Goal: Transaction & Acquisition: Purchase product/service

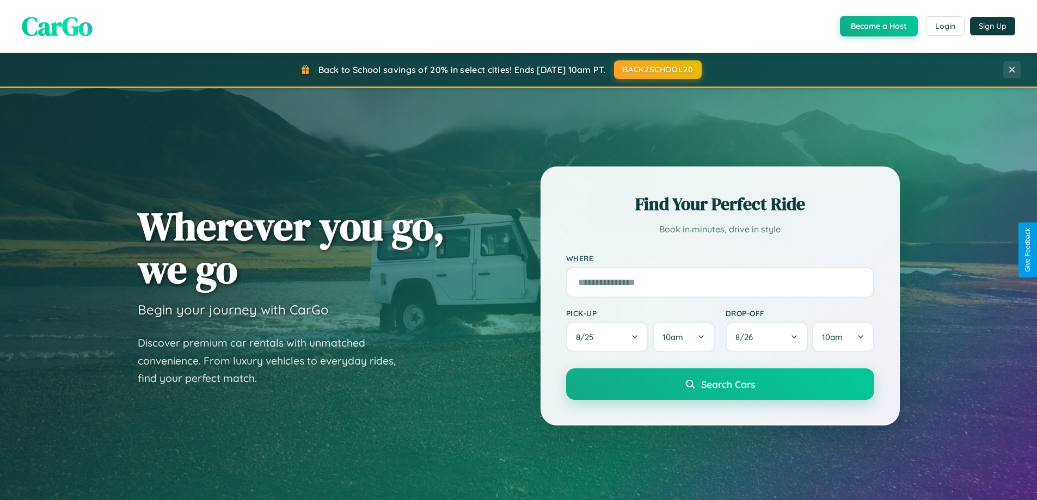
scroll to position [749, 0]
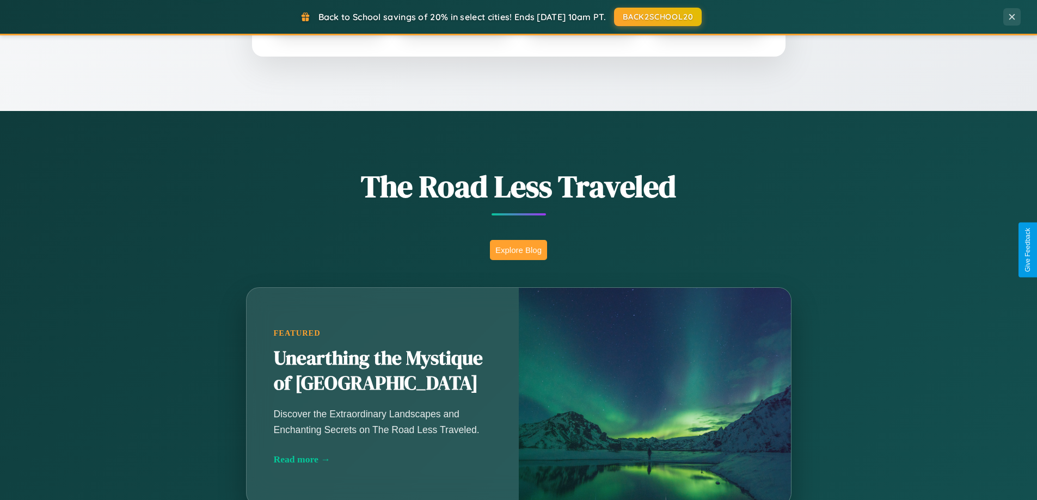
click at [518, 250] on button "Explore Blog" at bounding box center [518, 250] width 57 height 20
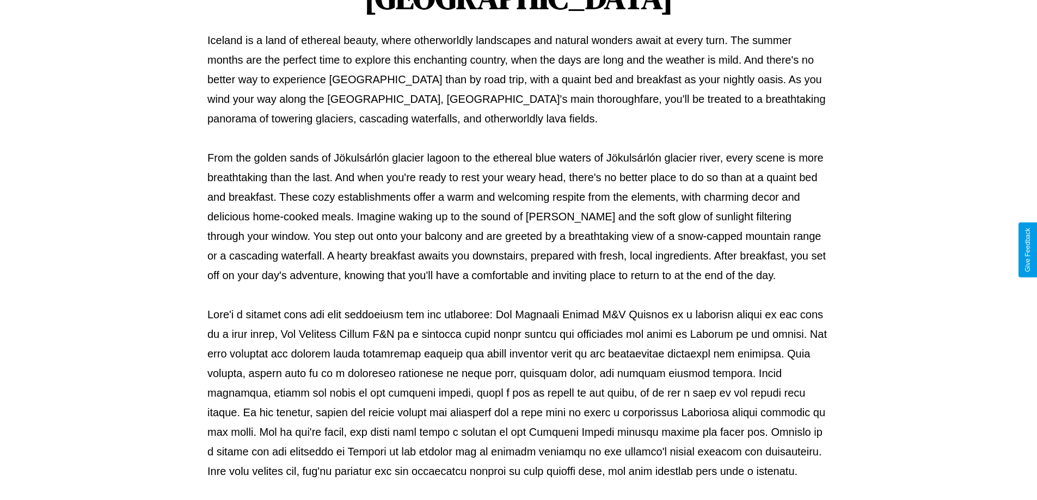
scroll to position [352, 0]
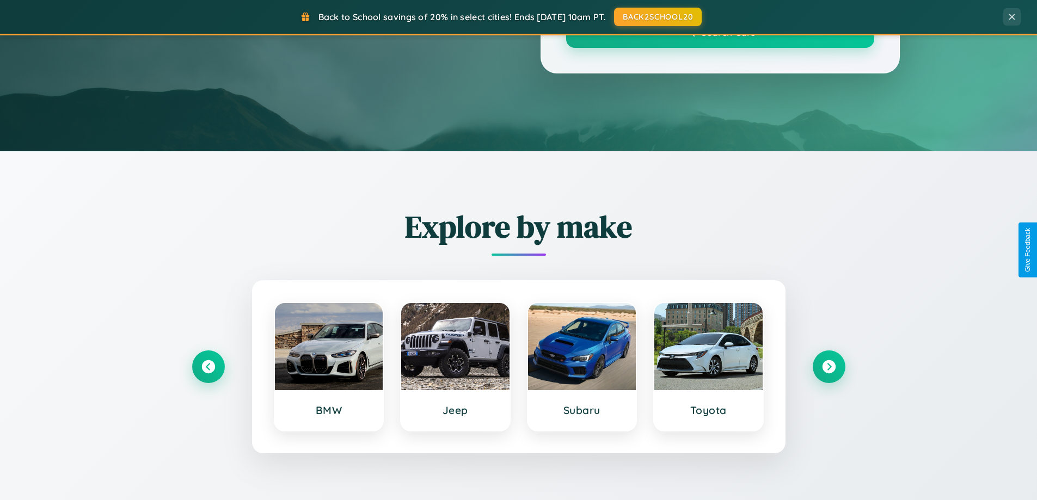
scroll to position [749, 0]
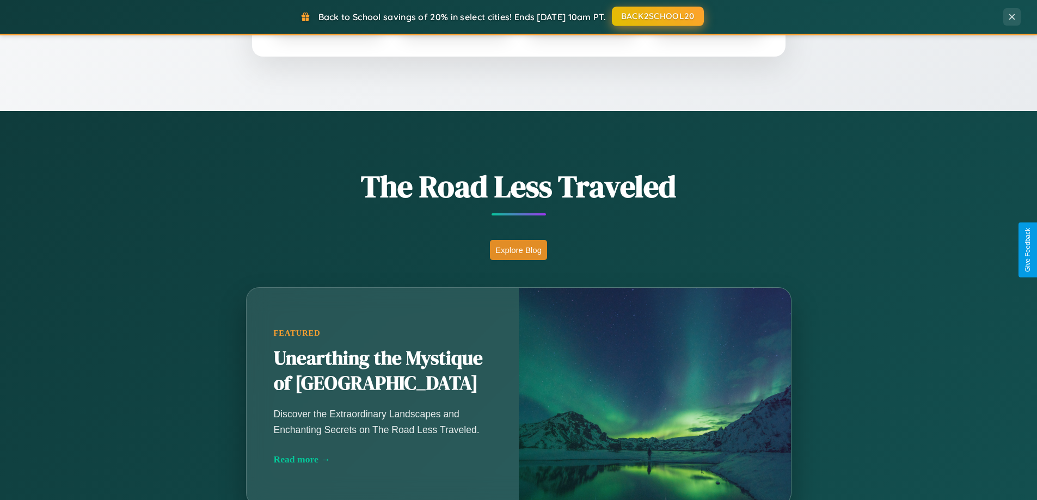
click at [657, 16] on button "BACK2SCHOOL20" at bounding box center [658, 17] width 92 height 20
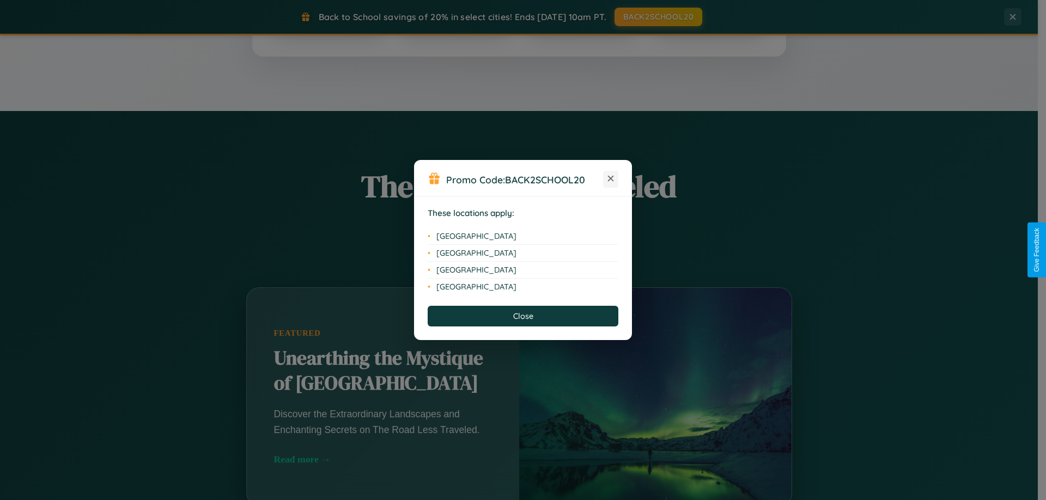
click at [610, 179] on icon at bounding box center [611, 179] width 6 height 6
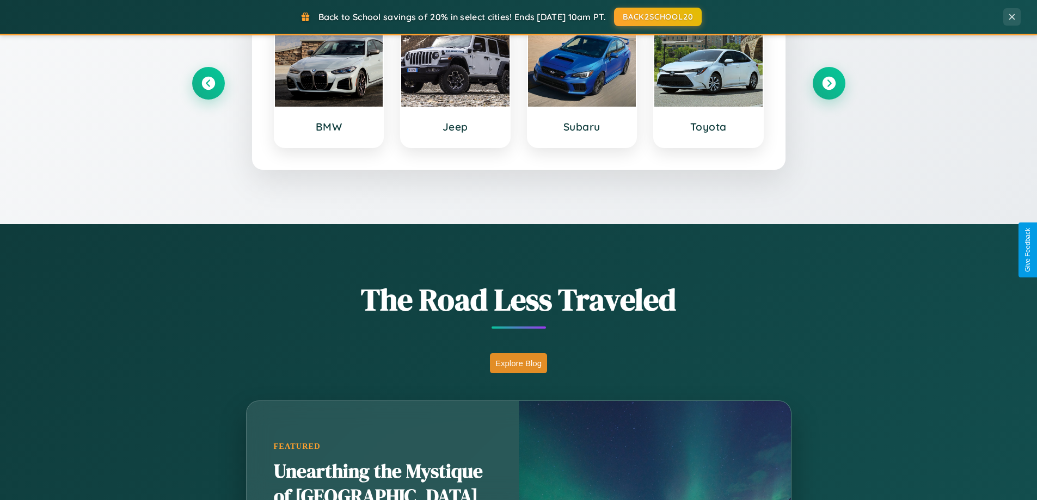
scroll to position [32, 0]
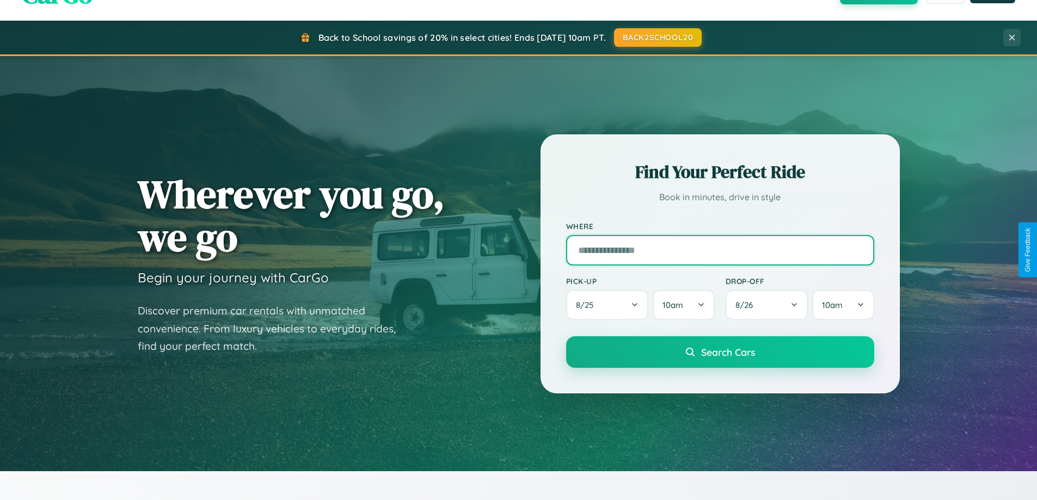
click at [720, 250] on input "text" at bounding box center [720, 250] width 308 height 30
type input "*******"
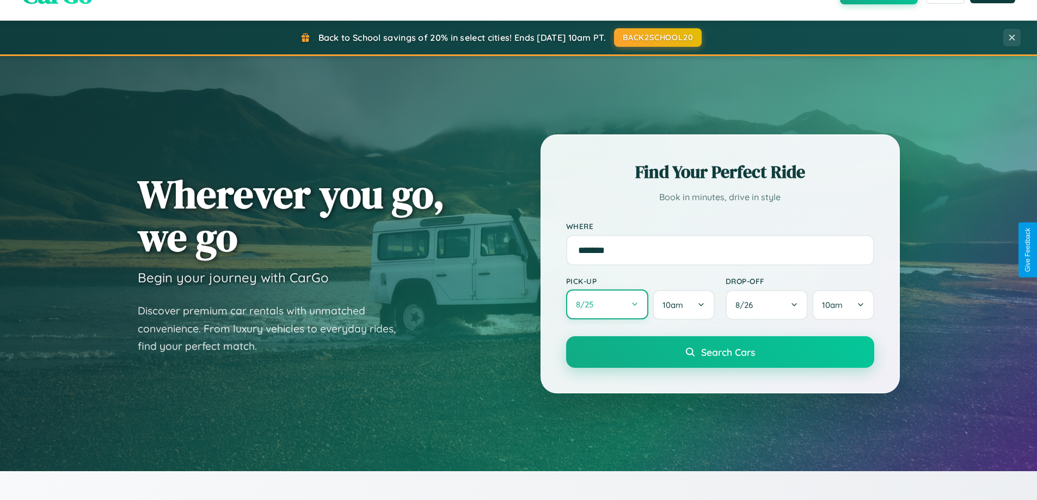
click at [607, 305] on button "8 / 25" at bounding box center [607, 305] width 83 height 30
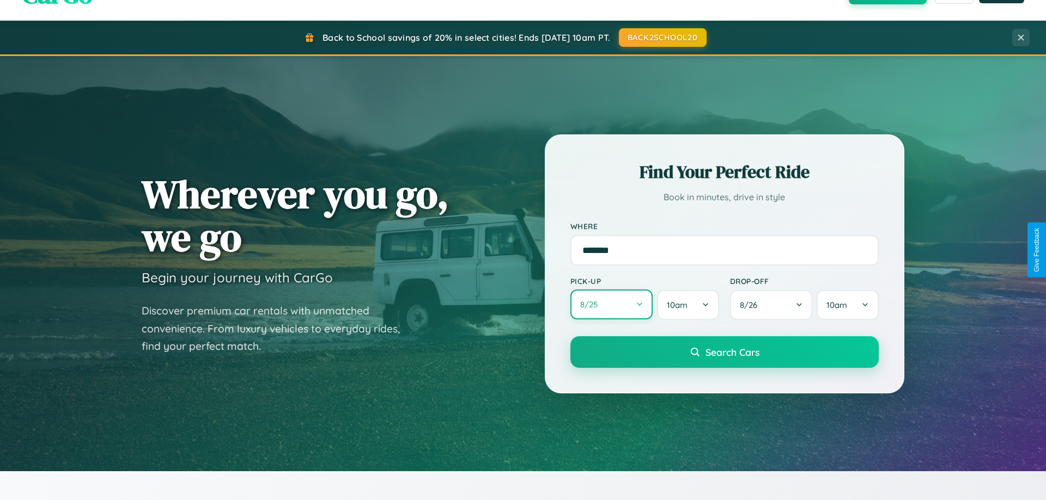
select select "*"
select select "****"
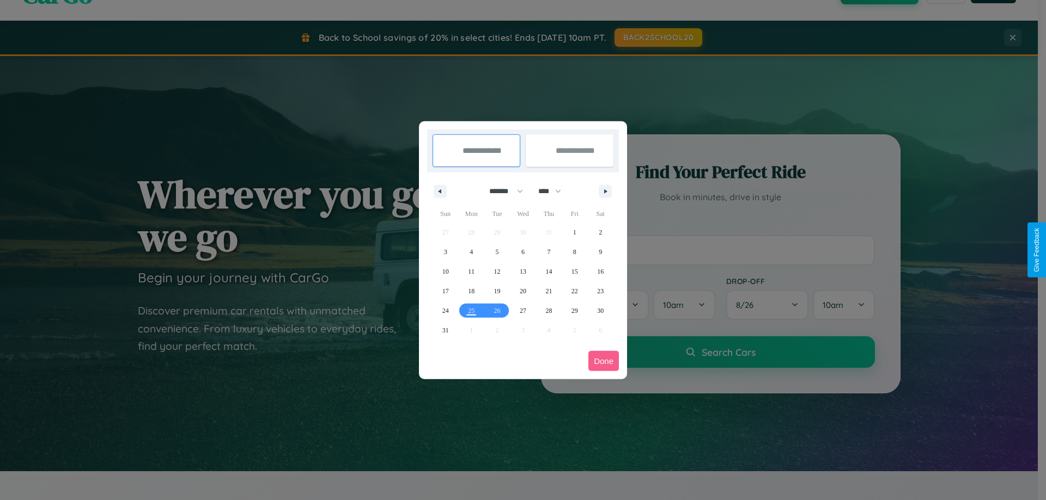
click at [501, 191] on select "******* ******** ***** ***** *** **** **** ****** ********* ******* ******** **…" at bounding box center [504, 191] width 46 height 18
select select "*"
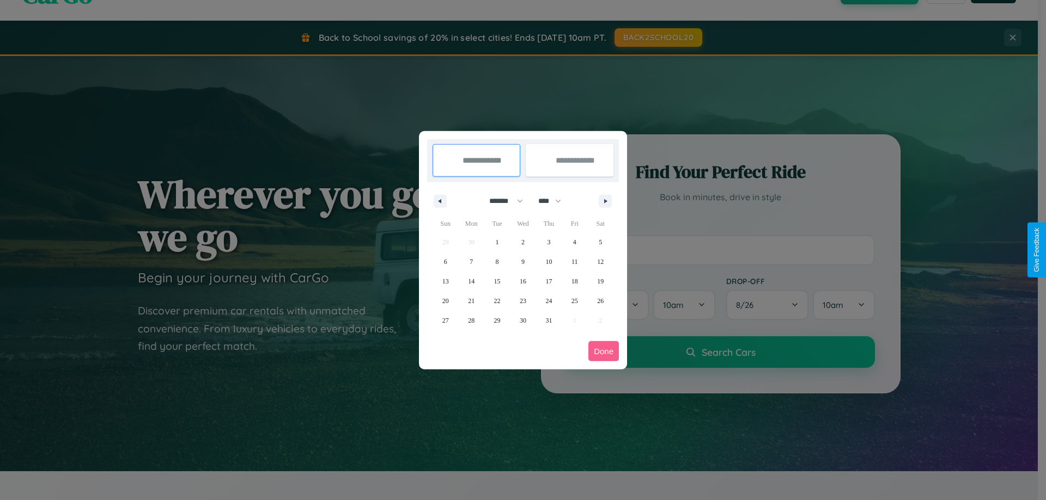
click at [554, 201] on select "**** **** **** **** **** **** **** **** **** **** **** **** **** **** **** ****…" at bounding box center [549, 201] width 33 height 18
select select "****"
click at [497, 301] on span "21" at bounding box center [497, 301] width 7 height 20
type input "**********"
click at [445, 320] on span "26" at bounding box center [445, 321] width 7 height 20
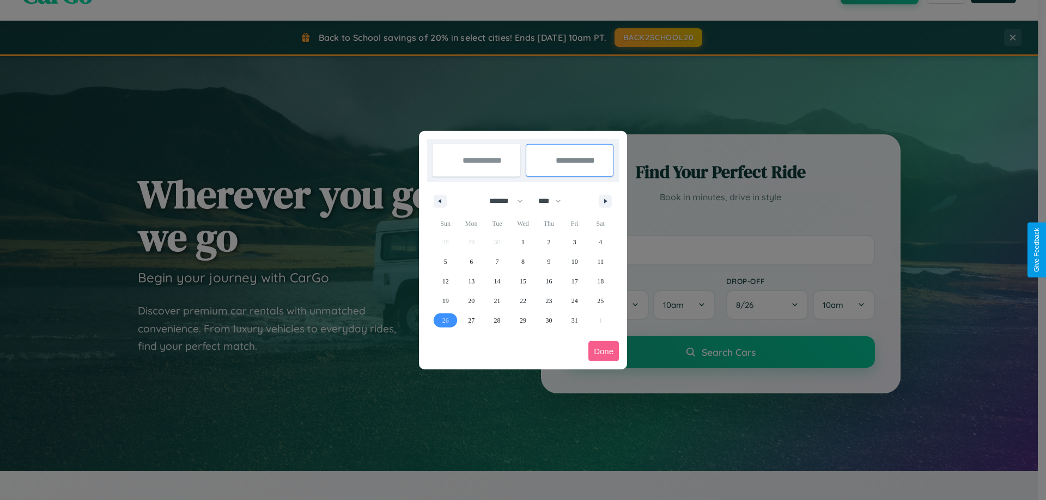
type input "**********"
click at [603, 351] on button "Done" at bounding box center [603, 351] width 30 height 20
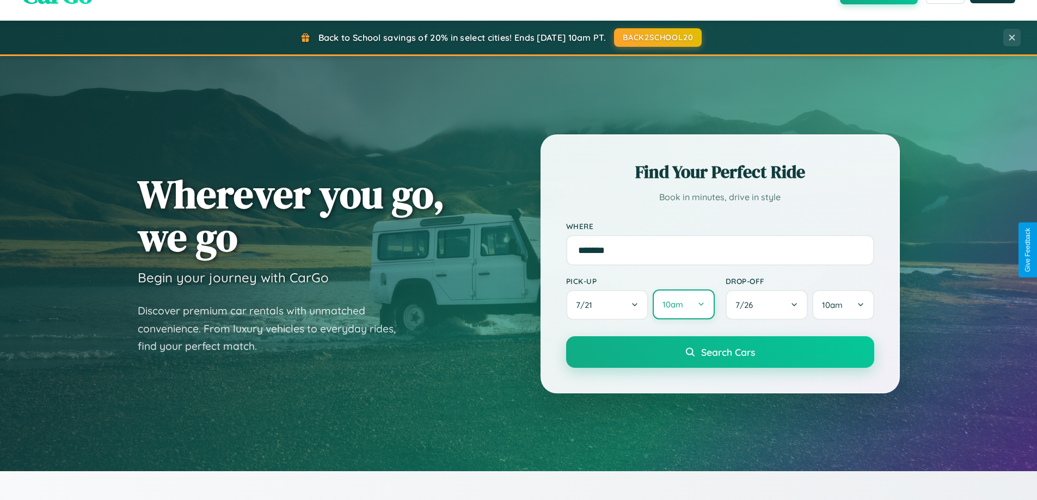
click at [683, 305] on button "10am" at bounding box center [684, 305] width 62 height 30
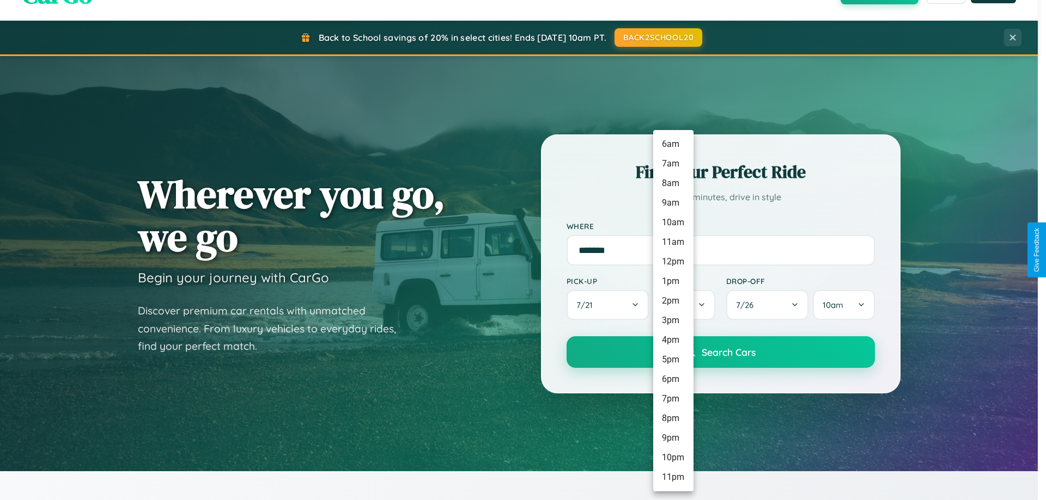
click at [673, 242] on li "11am" at bounding box center [673, 243] width 40 height 20
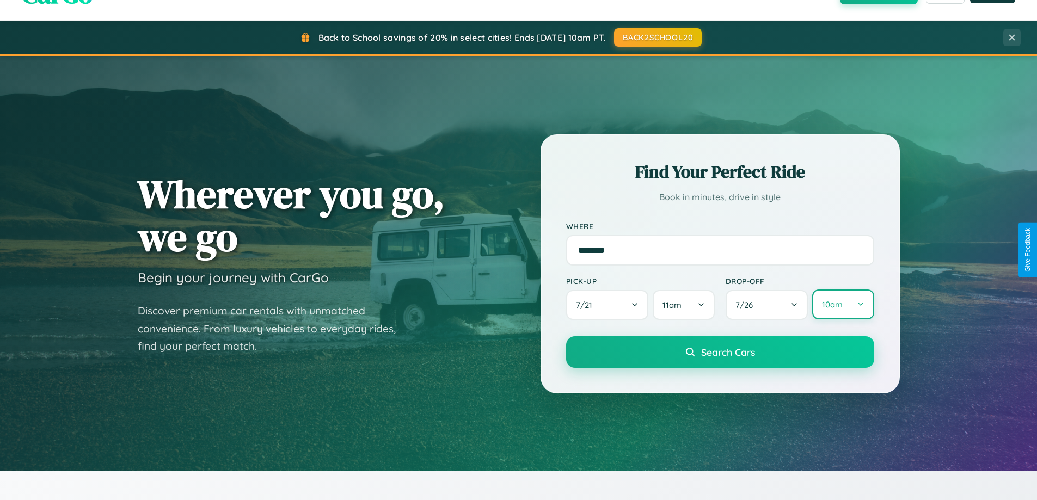
click at [843, 305] on button "10am" at bounding box center [843, 305] width 62 height 30
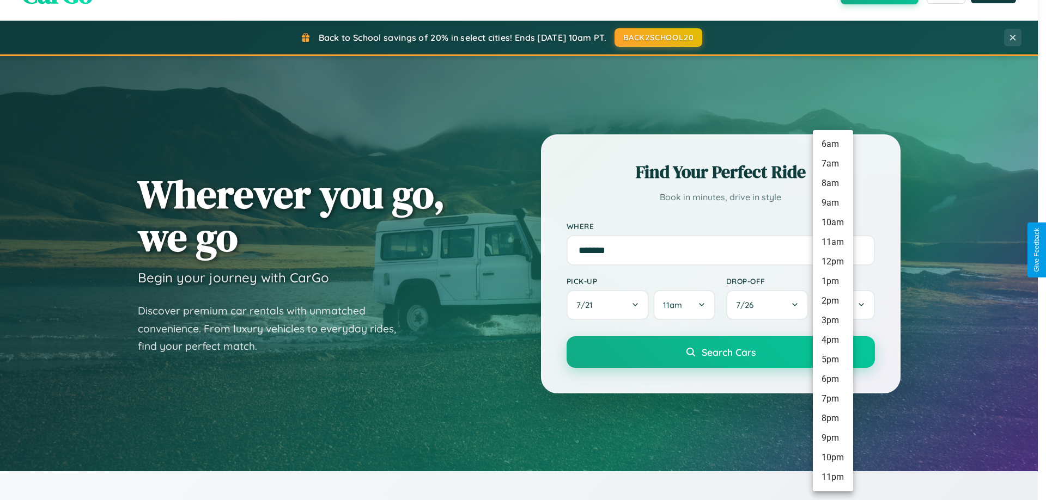
click at [832, 144] on li "6am" at bounding box center [832, 145] width 40 height 20
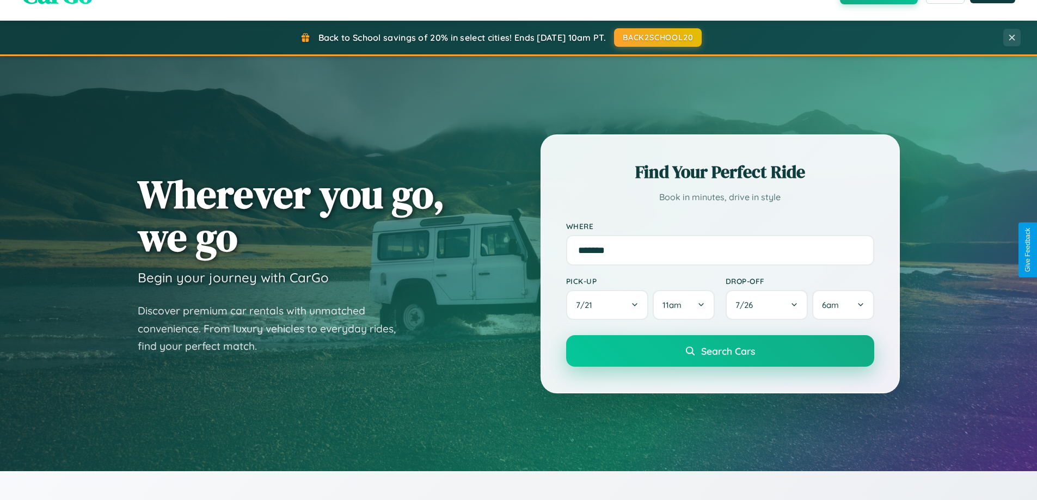
click at [720, 352] on span "Search Cars" at bounding box center [728, 351] width 54 height 12
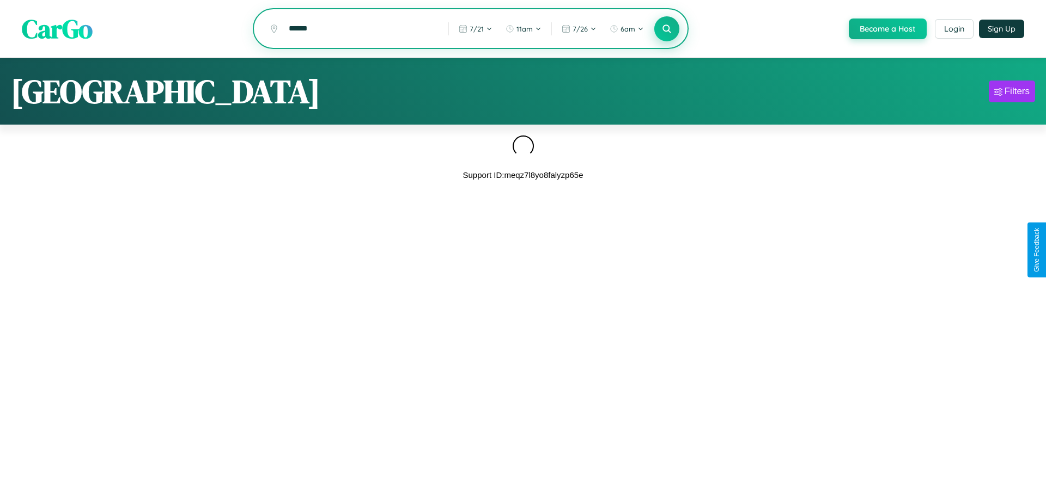
click at [665, 29] on icon at bounding box center [666, 28] width 10 height 10
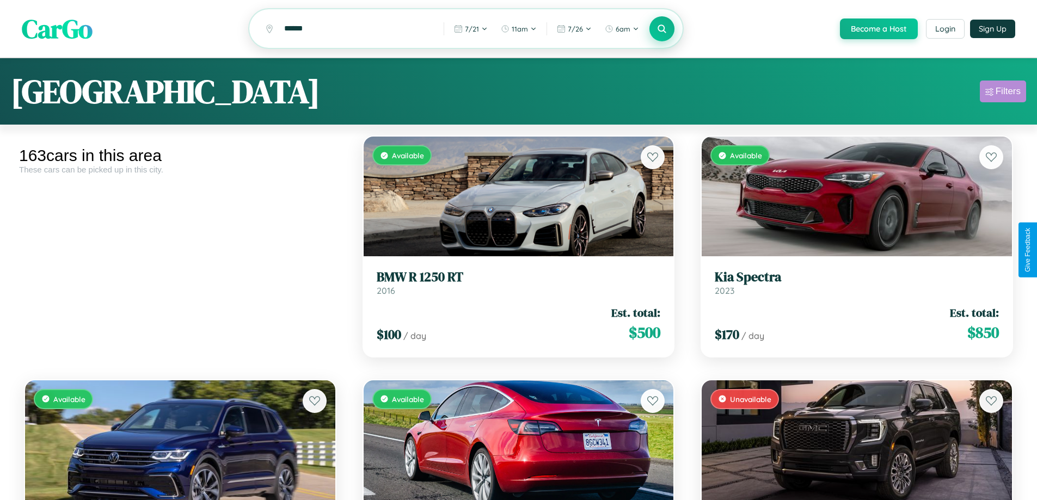
click at [1003, 93] on div "Filters" at bounding box center [1008, 91] width 25 height 11
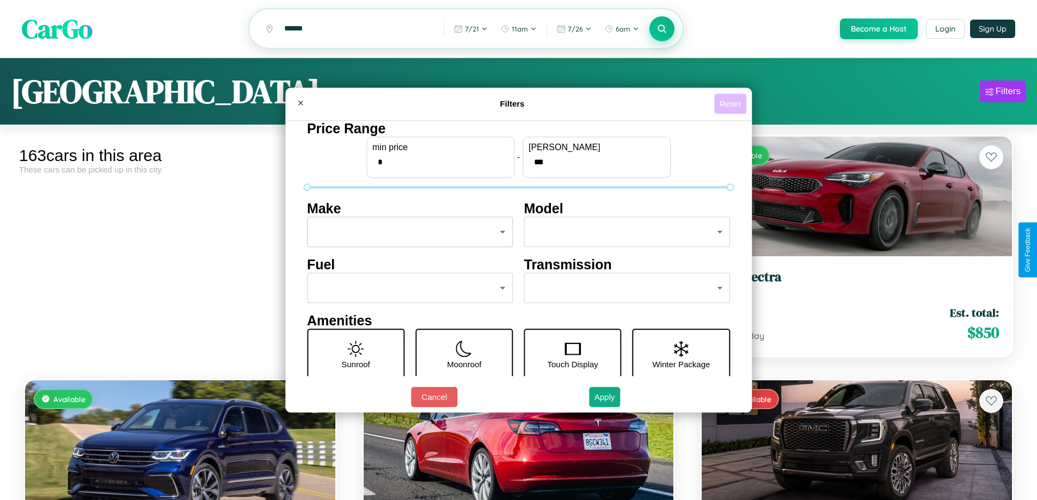
click at [732, 103] on button "Reset" at bounding box center [730, 104] width 32 height 20
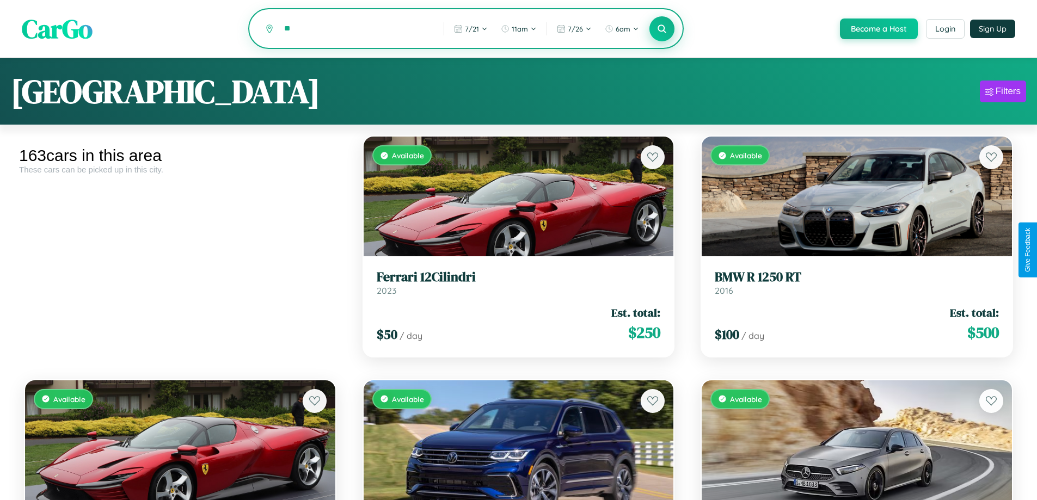
type input "*"
type input "*********"
click at [662, 29] on icon at bounding box center [662, 28] width 10 height 10
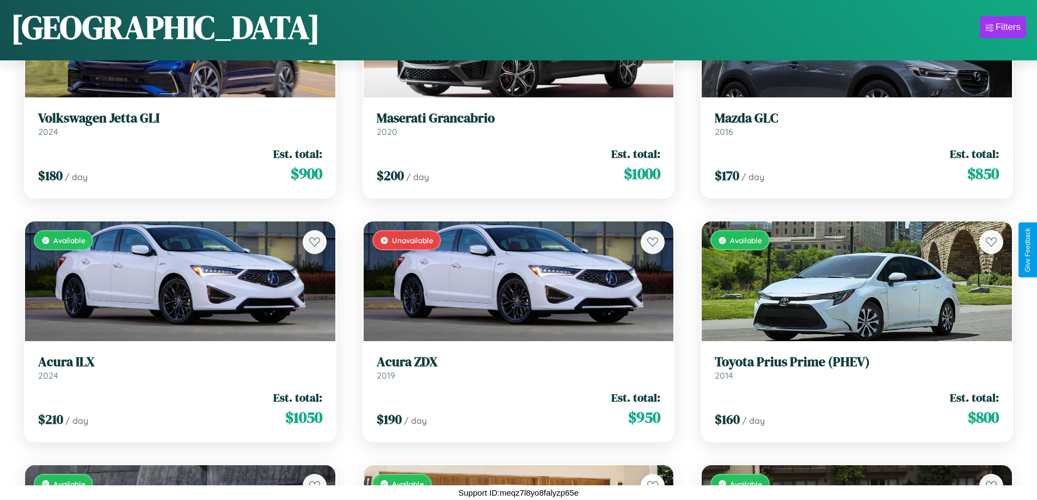
scroll to position [9175, 0]
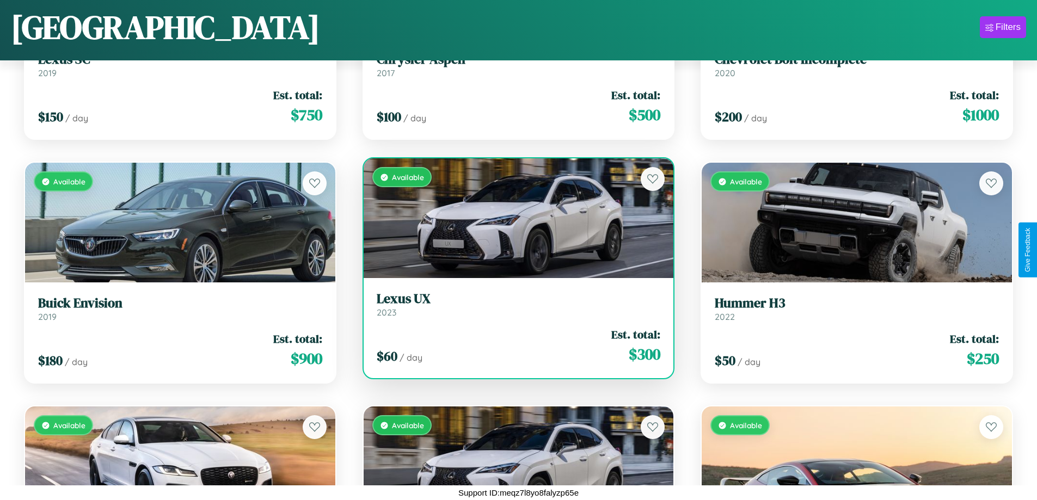
click at [514, 350] on div "$ 60 / day Est. total: $ 300" at bounding box center [519, 346] width 284 height 39
click at [514, 346] on div "$ 60 / day Est. total: $ 300" at bounding box center [519, 346] width 284 height 39
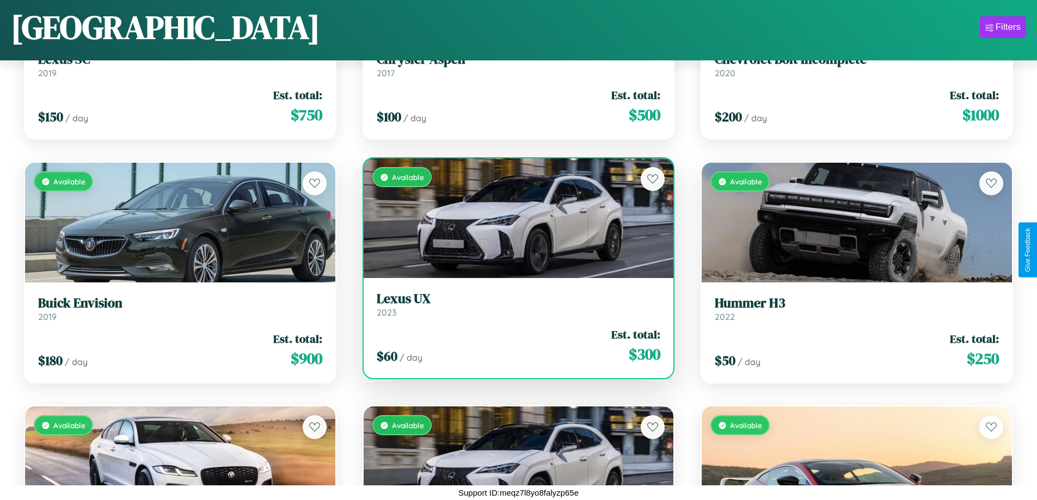
click at [514, 346] on div "$ 60 / day Est. total: $ 300" at bounding box center [519, 346] width 284 height 39
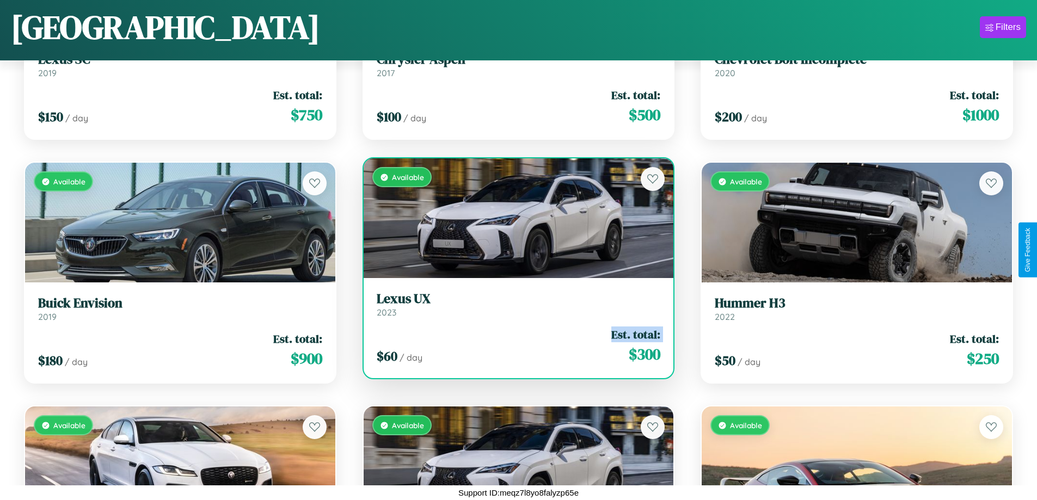
click at [514, 346] on div "$ 60 / day Est. total: $ 300" at bounding box center [519, 346] width 284 height 39
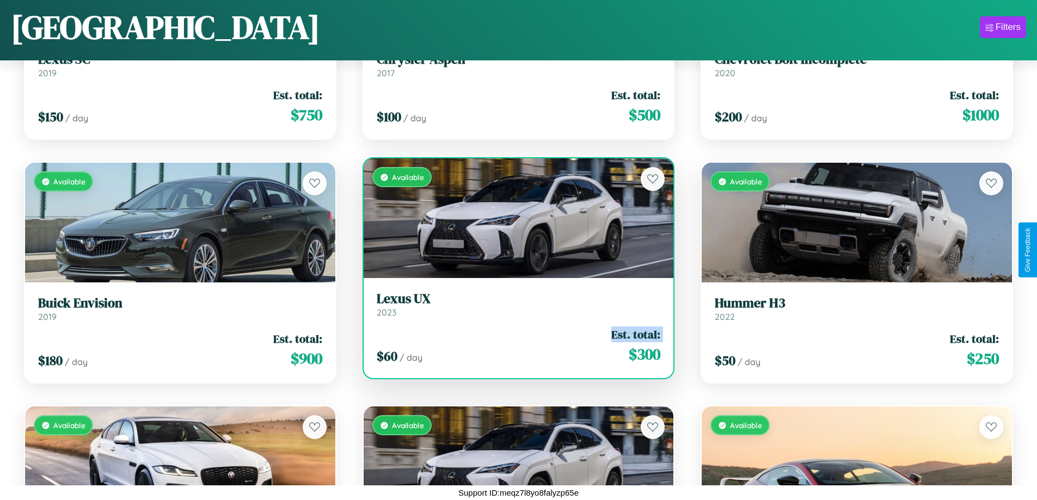
click at [514, 346] on div "$ 60 / day Est. total: $ 300" at bounding box center [519, 346] width 284 height 39
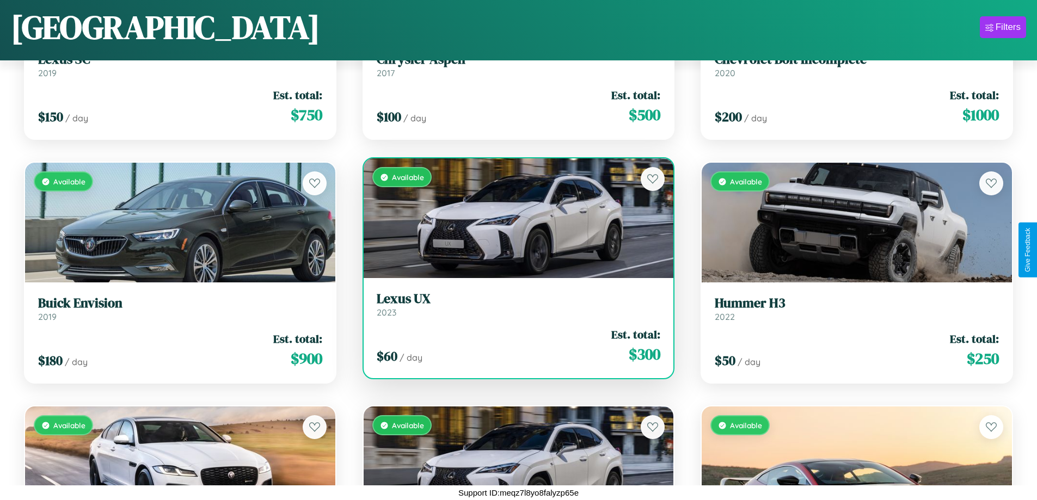
click at [514, 346] on div "$ 60 / day Est. total: $ 300" at bounding box center [519, 346] width 284 height 39
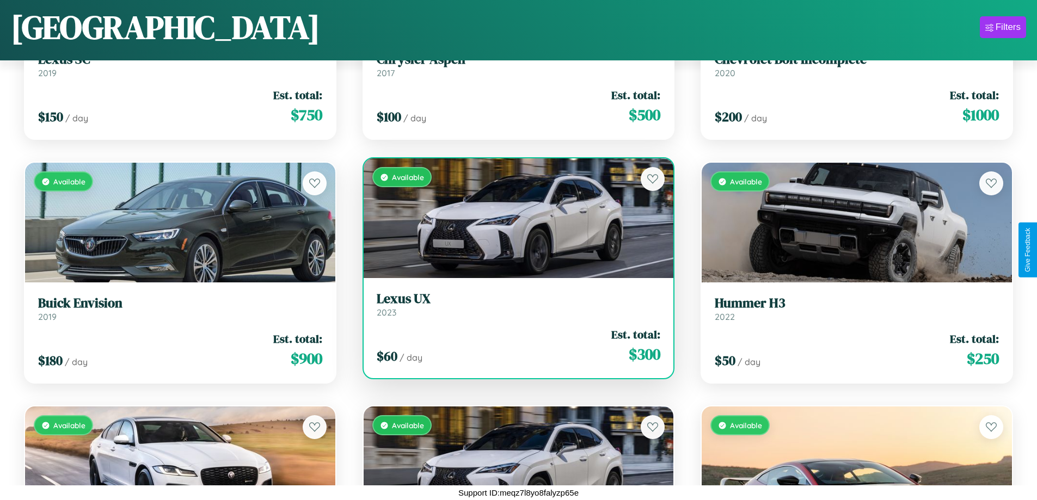
click at [514, 304] on h3 "Lexus UX" at bounding box center [519, 299] width 284 height 16
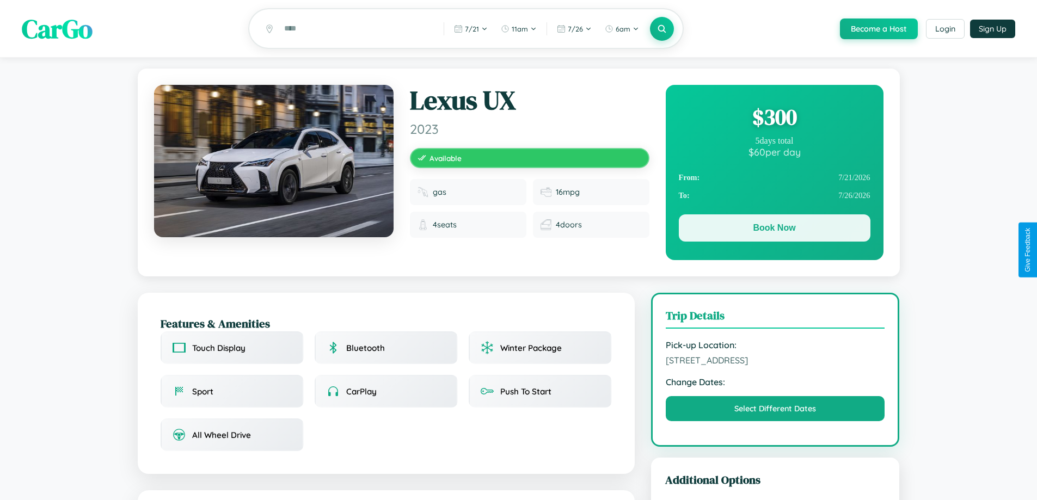
click at [774, 230] on button "Book Now" at bounding box center [775, 228] width 192 height 27
